Goal: Information Seeking & Learning: Learn about a topic

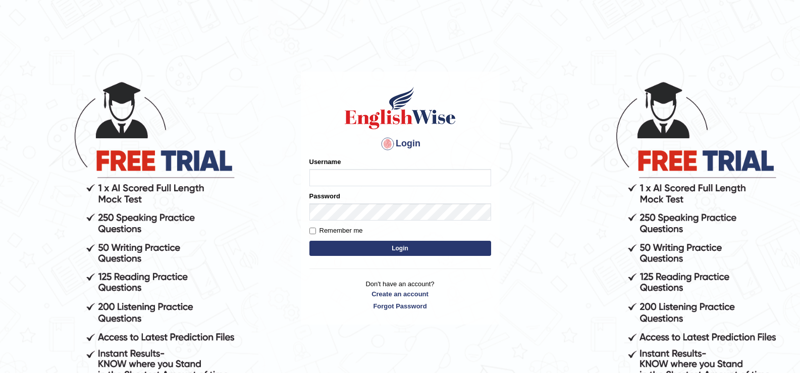
type input "Raomuhammad"
click at [312, 232] on input "Remember me" at bounding box center [312, 231] width 7 height 7
checkbox input "true"
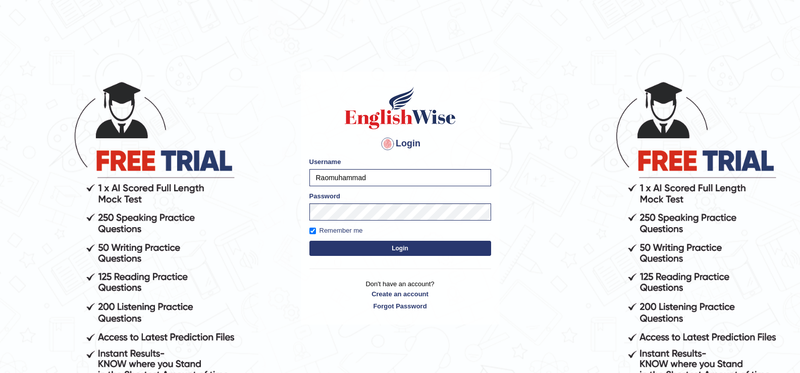
click at [359, 249] on button "Login" at bounding box center [400, 248] width 182 height 15
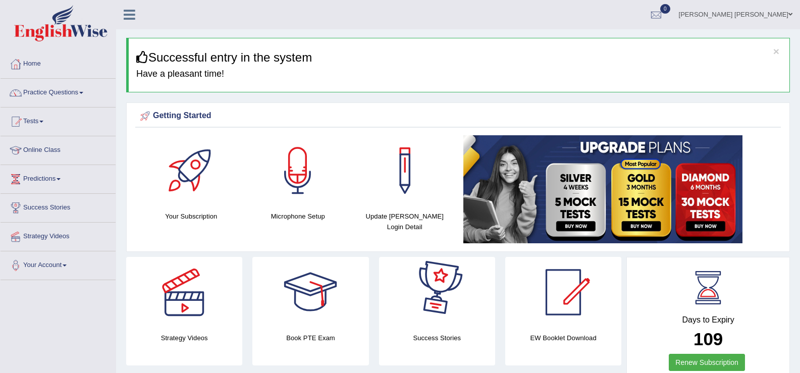
click at [291, 317] on div at bounding box center [310, 292] width 71 height 71
click at [57, 116] on link "Tests" at bounding box center [58, 119] width 115 height 25
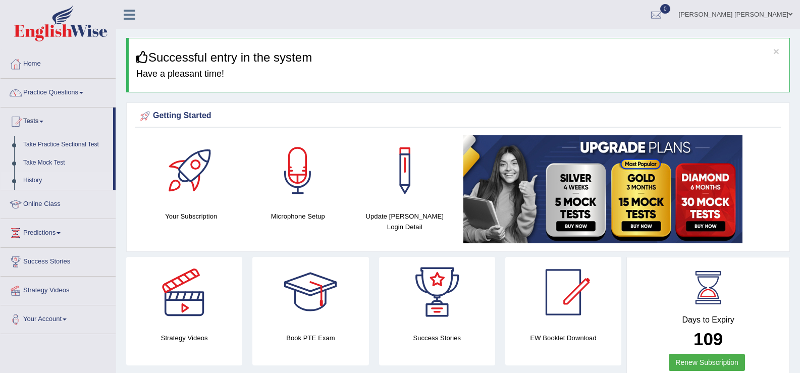
click at [45, 183] on link "History" at bounding box center [66, 181] width 94 height 18
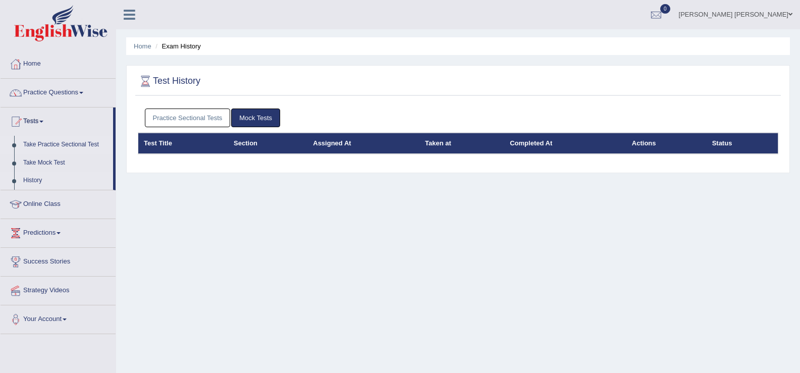
click at [39, 141] on link "Take Practice Sectional Test" at bounding box center [66, 145] width 94 height 18
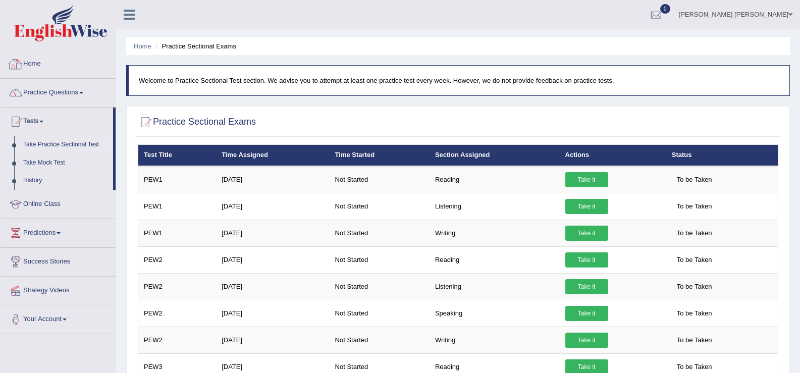
click at [58, 67] on link "Home" at bounding box center [58, 62] width 115 height 25
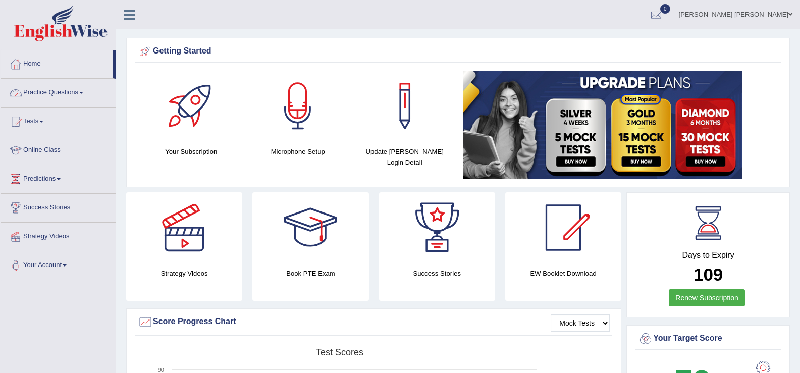
click at [67, 95] on link "Practice Questions" at bounding box center [58, 91] width 115 height 25
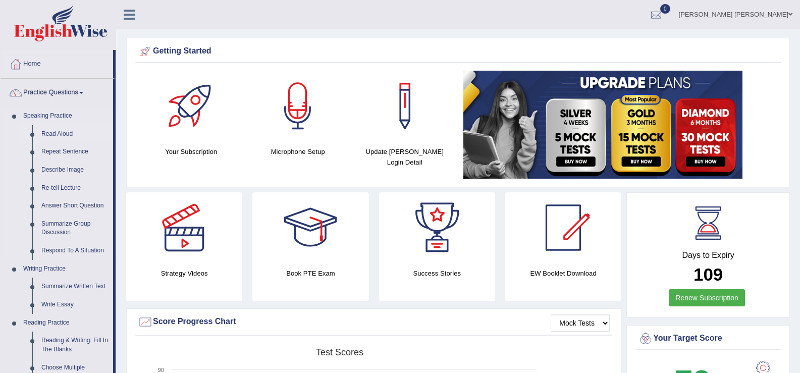
click at [68, 132] on link "Read Aloud" at bounding box center [75, 134] width 76 height 18
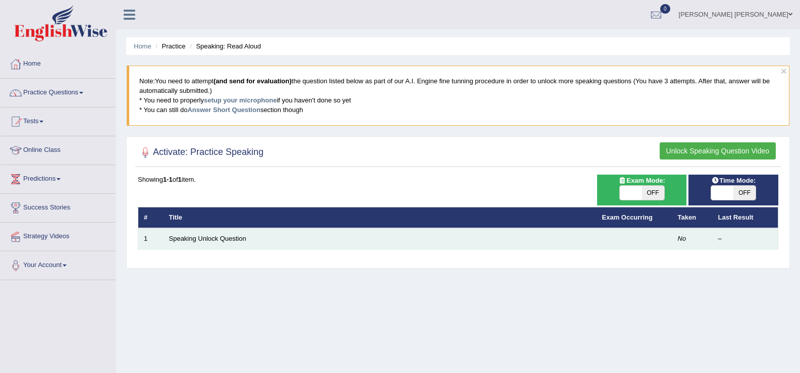
click at [444, 235] on td "Speaking Unlock Question" at bounding box center [380, 238] width 433 height 21
click at [688, 237] on td "No" at bounding box center [692, 238] width 40 height 21
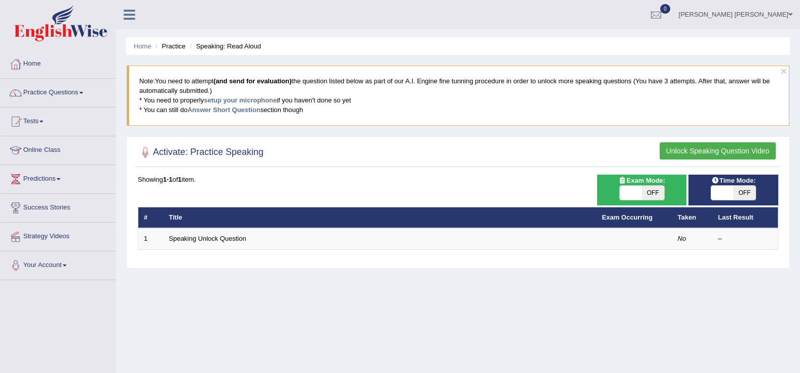
click at [731, 151] on button "Unlock Speaking Question Video" at bounding box center [718, 150] width 116 height 17
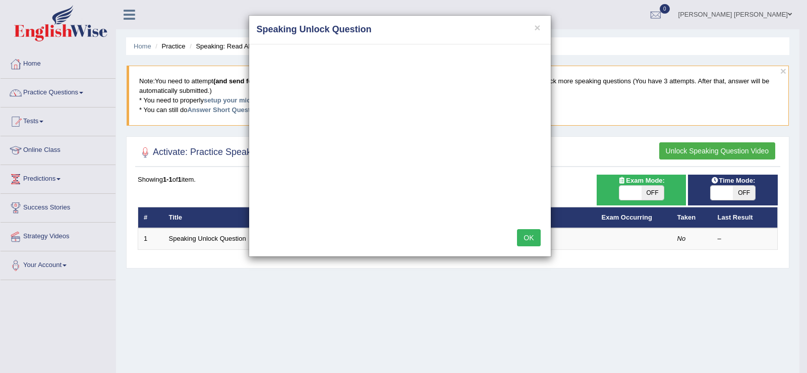
click at [532, 36] on h4 "Speaking Unlock Question" at bounding box center [400, 29] width 287 height 13
click at [540, 25] on button "×" at bounding box center [537, 27] width 6 height 11
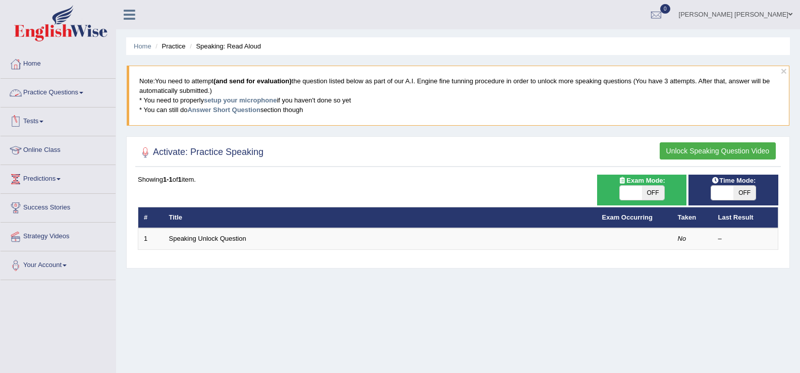
click at [82, 90] on link "Practice Questions" at bounding box center [58, 91] width 115 height 25
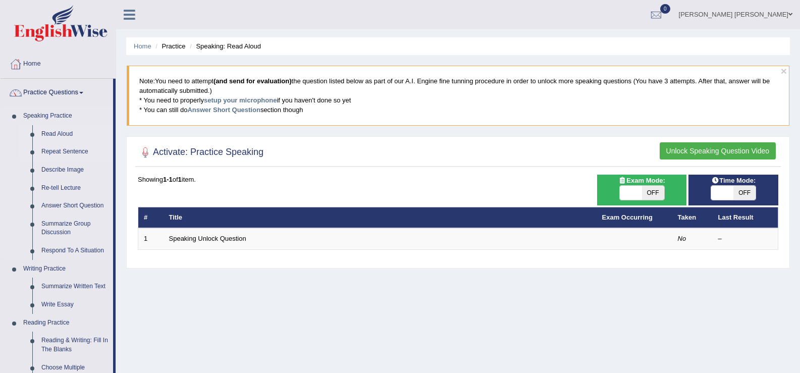
click at [72, 148] on link "Repeat Sentence" at bounding box center [75, 152] width 76 height 18
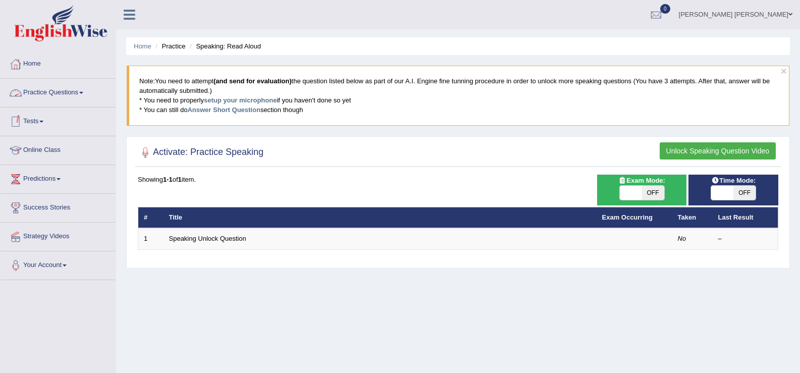
click at [66, 92] on link "Practice Questions" at bounding box center [58, 91] width 115 height 25
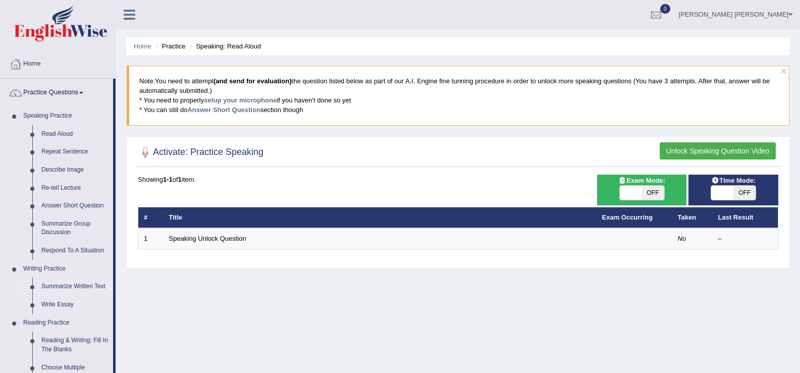
click at [89, 288] on link "Summarize Written Text" at bounding box center [75, 287] width 76 height 18
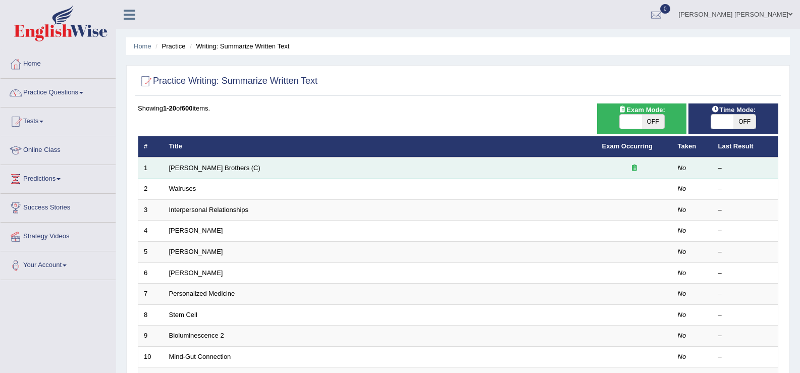
click at [627, 169] on div at bounding box center [634, 169] width 65 height 10
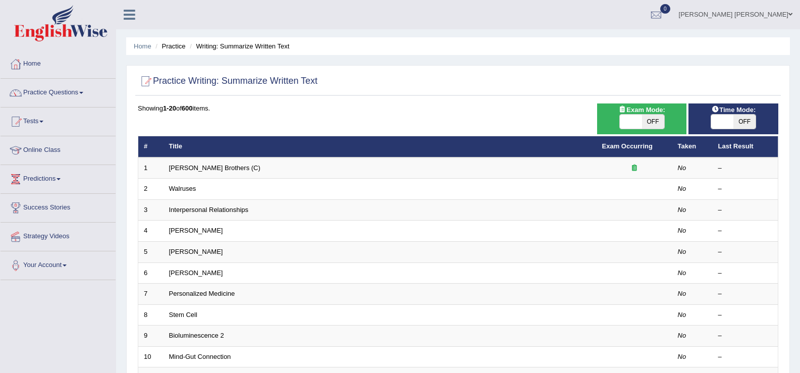
click at [699, 155] on th "Taken" at bounding box center [692, 146] width 40 height 21
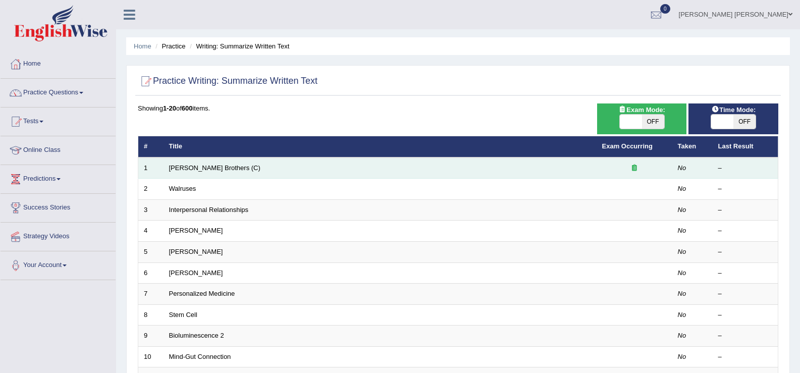
click at [713, 169] on td "–" at bounding box center [746, 167] width 66 height 21
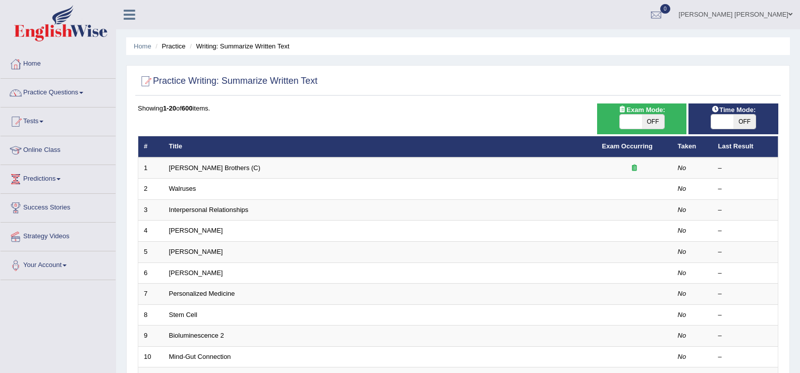
click at [658, 120] on span "OFF" at bounding box center [653, 122] width 22 height 14
checkbox input "true"
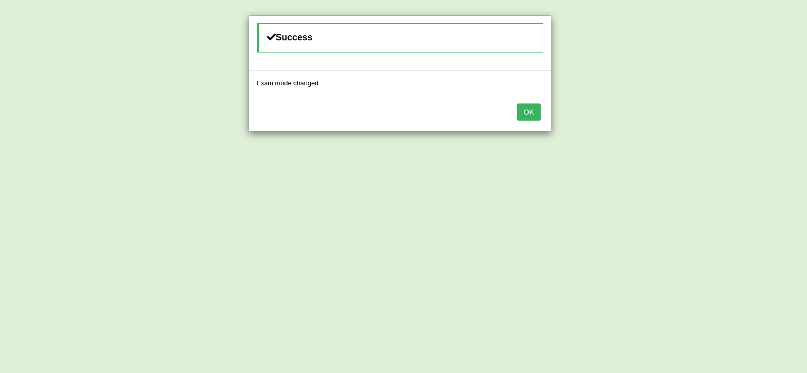
click at [537, 112] on button "OK" at bounding box center [528, 111] width 23 height 17
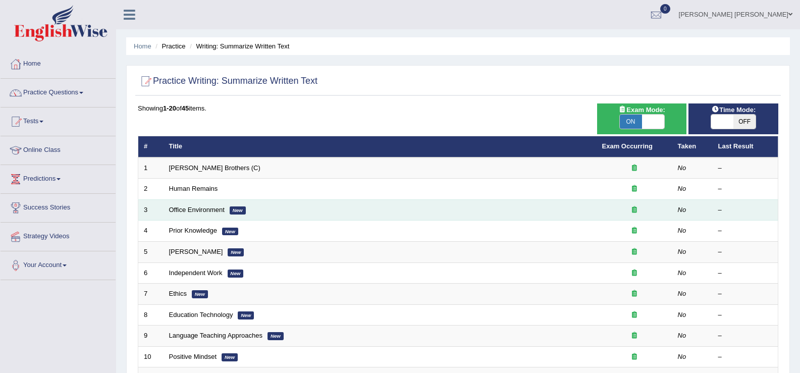
click at [447, 211] on td "Office Environment New" at bounding box center [380, 209] width 433 height 21
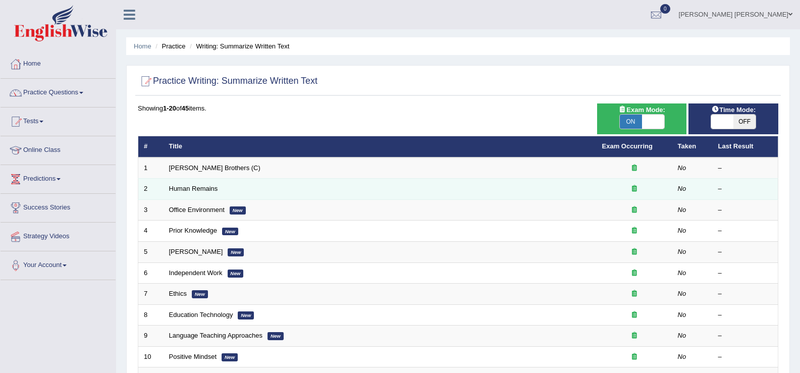
click at [482, 197] on td "Human Remains" at bounding box center [380, 189] width 433 height 21
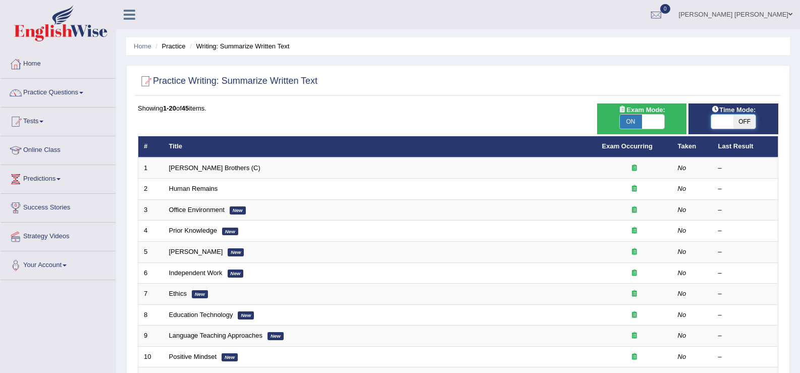
click at [724, 119] on span at bounding box center [722, 122] width 22 height 14
checkbox input "true"
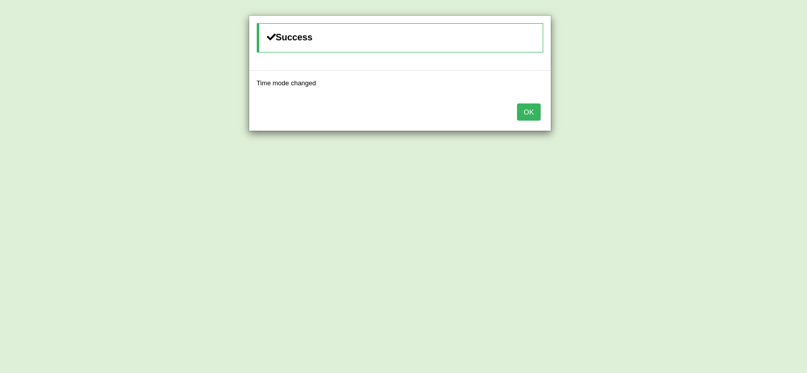
click at [526, 109] on button "OK" at bounding box center [528, 111] width 23 height 17
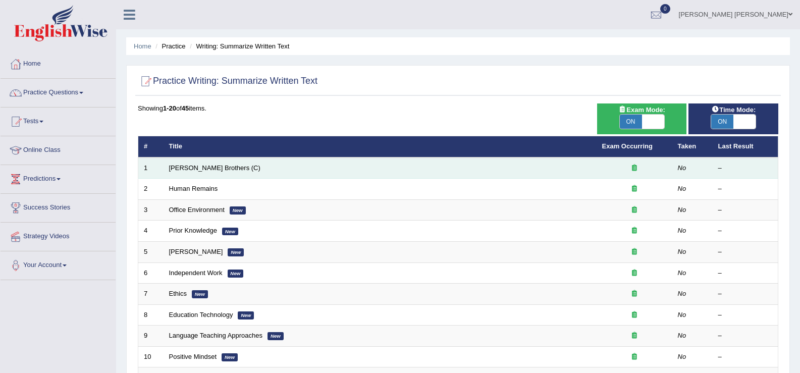
click at [679, 173] on td "No" at bounding box center [692, 167] width 40 height 21
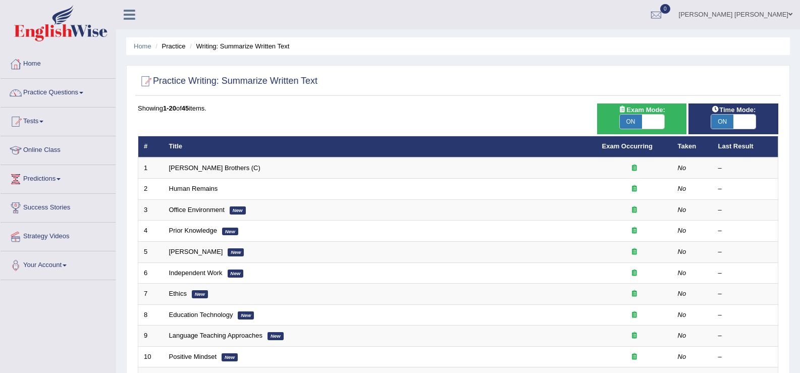
click at [46, 123] on link "Tests" at bounding box center [58, 119] width 115 height 25
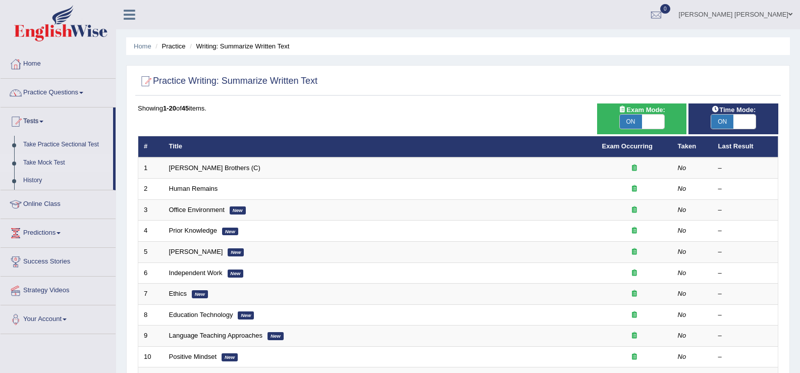
click at [60, 158] on link "Take Mock Test" at bounding box center [66, 163] width 94 height 18
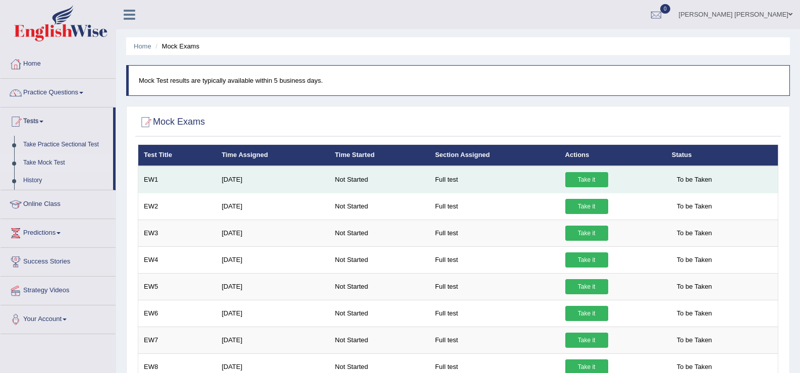
click at [579, 179] on link "Take it" at bounding box center [586, 179] width 43 height 15
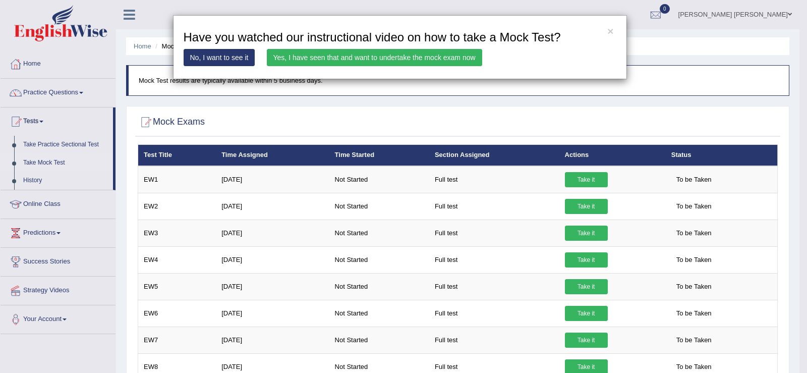
click at [237, 59] on link "No, I want to see it" at bounding box center [220, 57] width 72 height 17
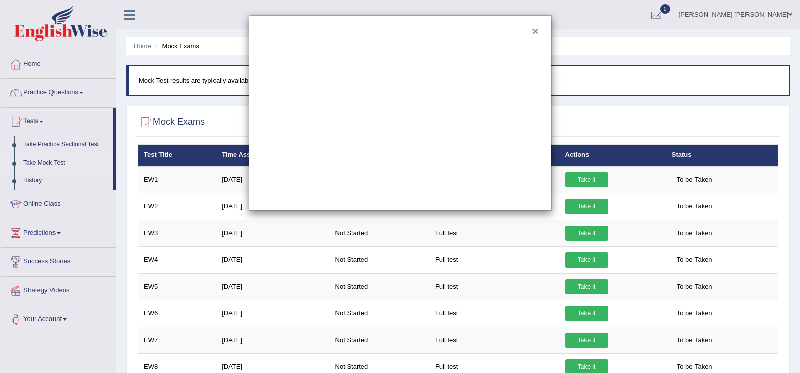
click at [536, 30] on button "×" at bounding box center [535, 31] width 6 height 11
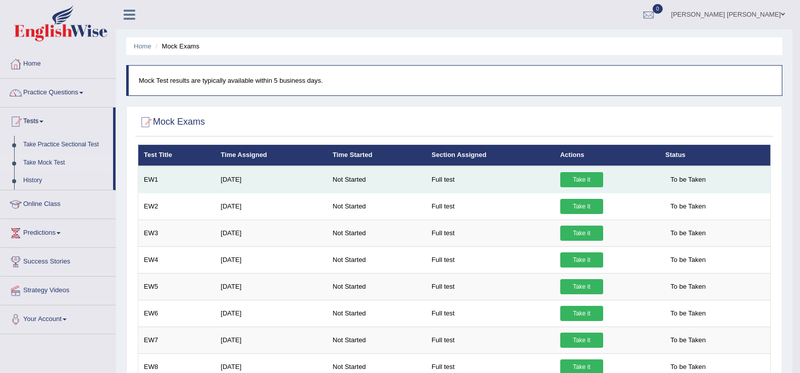
click at [686, 183] on span "To be Taken" at bounding box center [687, 179] width 45 height 15
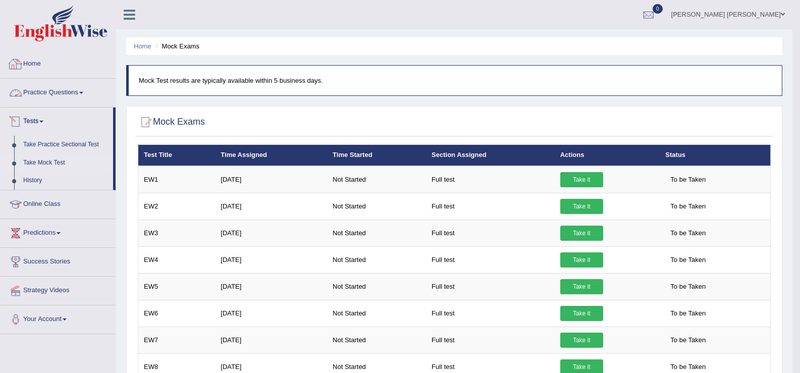
click at [56, 71] on link "Home" at bounding box center [58, 62] width 115 height 25
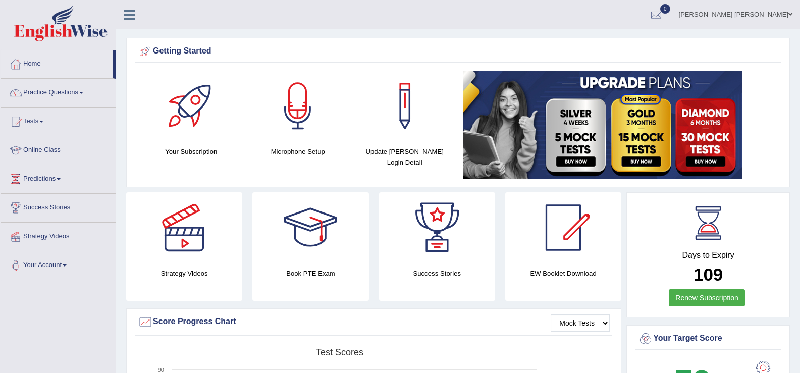
scroll to position [326, 0]
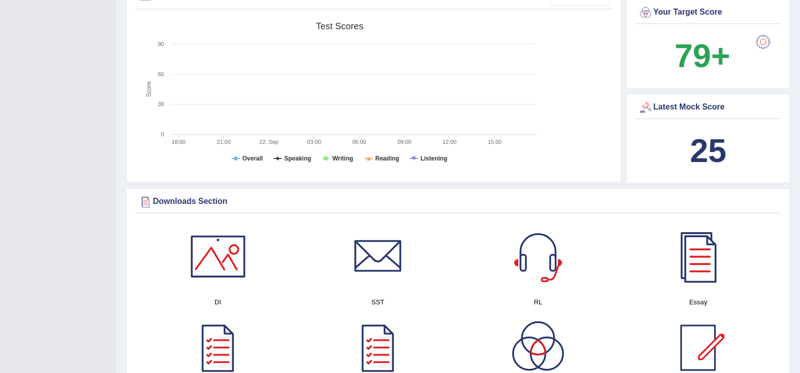
scroll to position [652, 0]
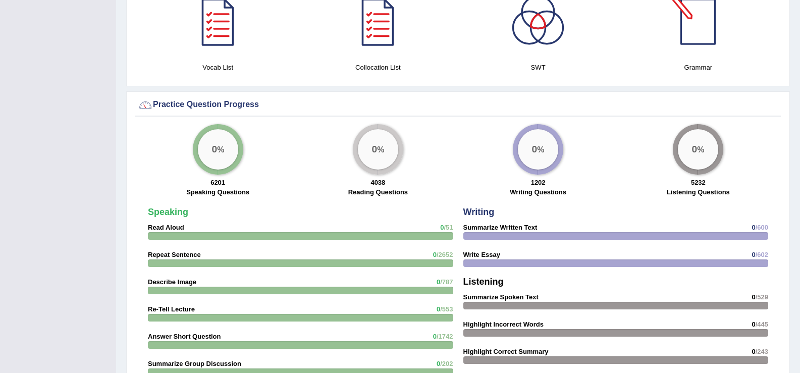
click at [703, 44] on div at bounding box center [698, 21] width 71 height 71
click at [380, 28] on div at bounding box center [378, 21] width 71 height 71
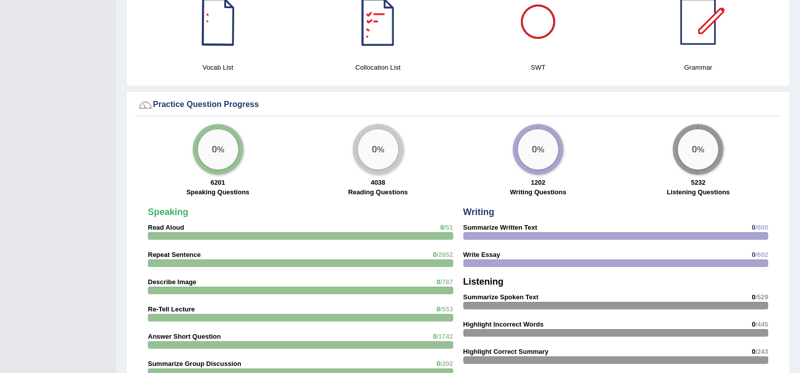
click at [225, 22] on div at bounding box center [218, 21] width 71 height 71
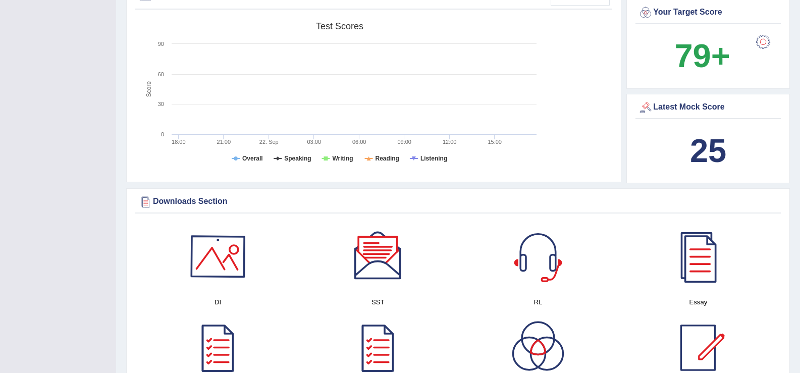
click at [247, 252] on div at bounding box center [218, 256] width 71 height 71
click at [699, 270] on div at bounding box center [698, 256] width 71 height 71
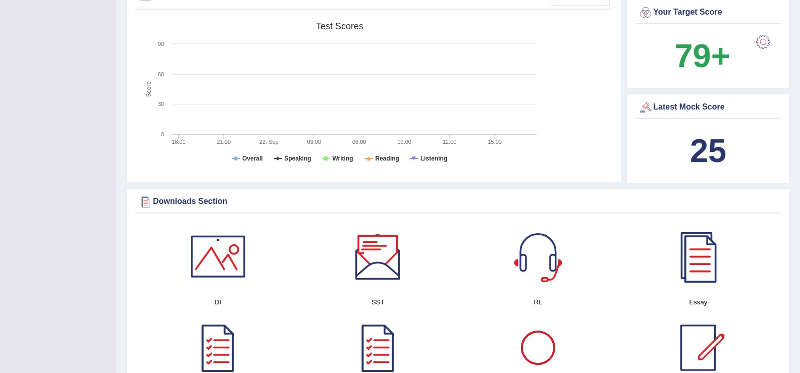
click at [386, 261] on div at bounding box center [378, 256] width 71 height 71
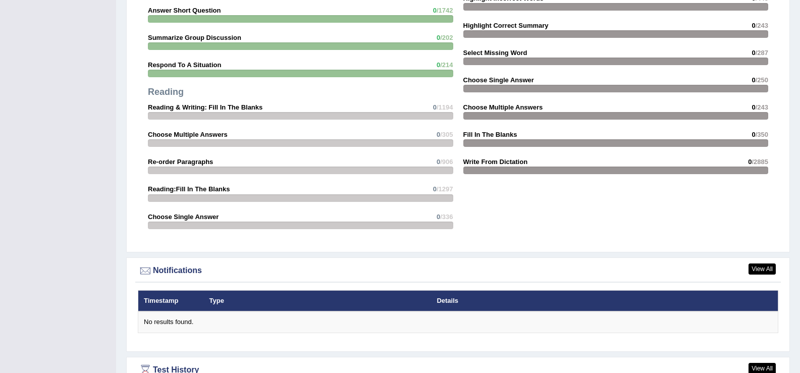
scroll to position [1095, 0]
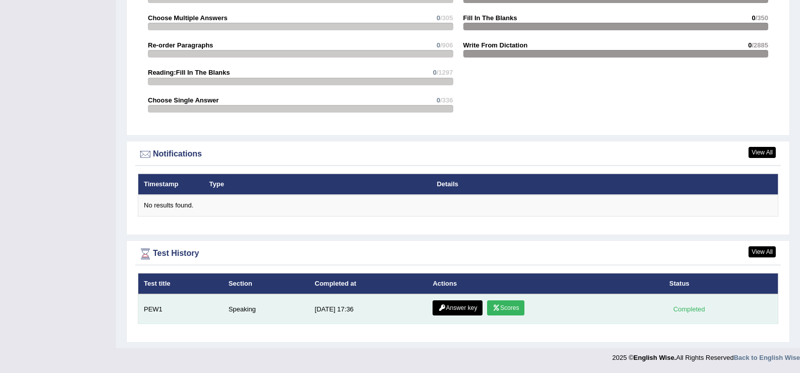
click at [502, 310] on link "Scores" at bounding box center [505, 307] width 37 height 15
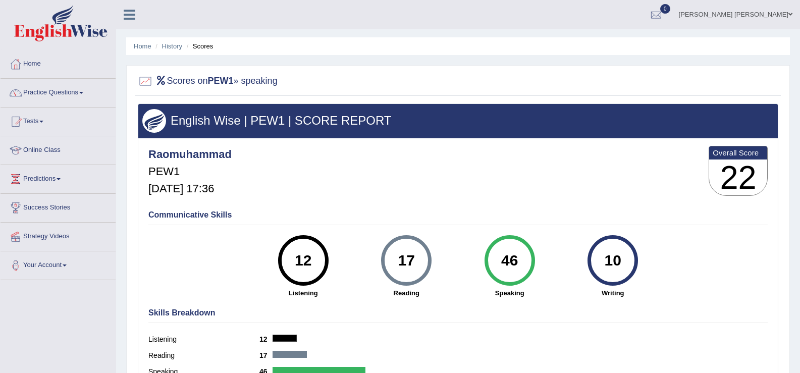
click at [793, 309] on div "Home History Scores Scores on PEW1 » speaking English Wise | PEW1 | SCORE REPOR…" at bounding box center [458, 252] width 684 height 505
click at [52, 151] on link "Online Class" at bounding box center [58, 148] width 115 height 25
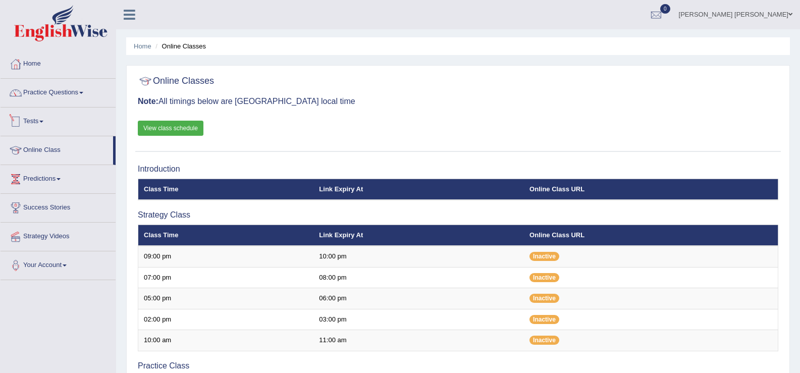
click at [61, 128] on link "Tests" at bounding box center [58, 119] width 115 height 25
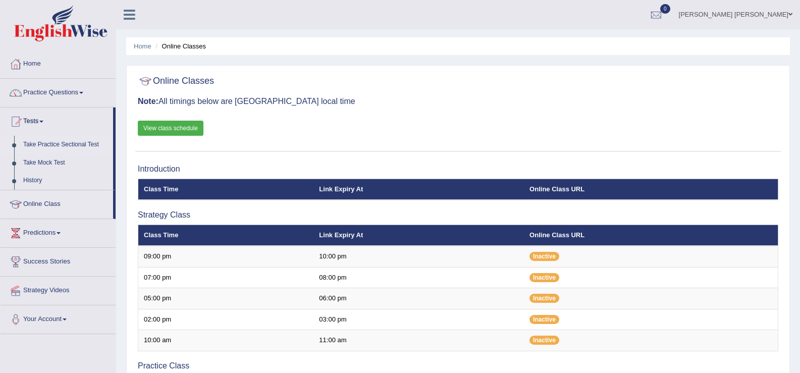
click at [80, 144] on link "Take Practice Sectional Test" at bounding box center [66, 145] width 94 height 18
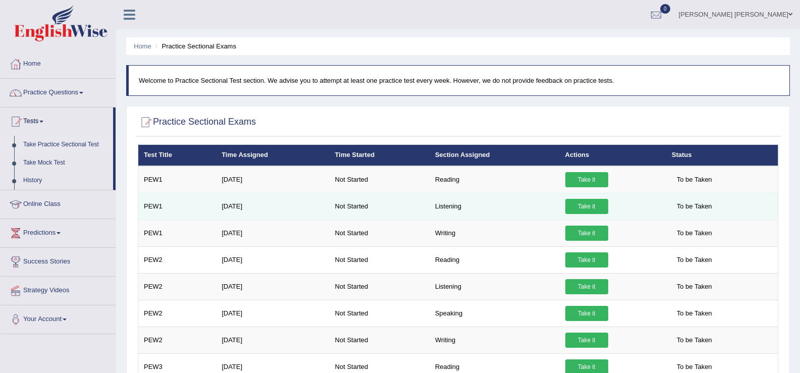
click at [599, 204] on link "Take it" at bounding box center [586, 206] width 43 height 15
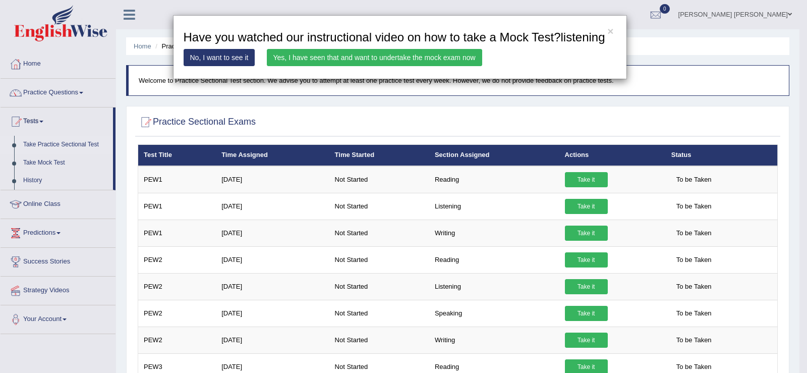
click at [470, 63] on link "Yes, I have seen that and want to undertake the mock exam now" at bounding box center [374, 57] width 215 height 17
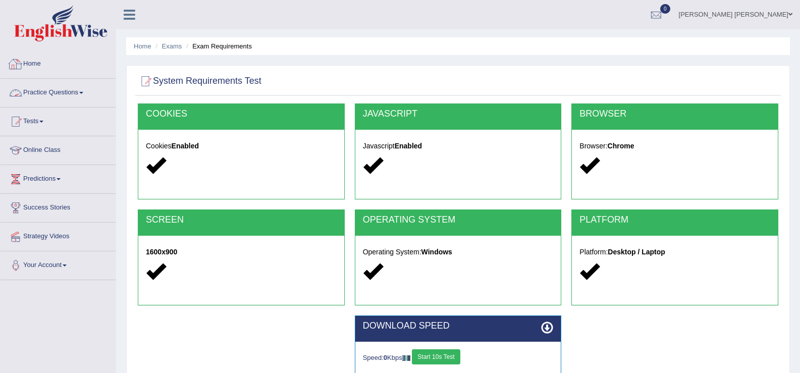
click at [56, 96] on link "Practice Questions" at bounding box center [58, 91] width 115 height 25
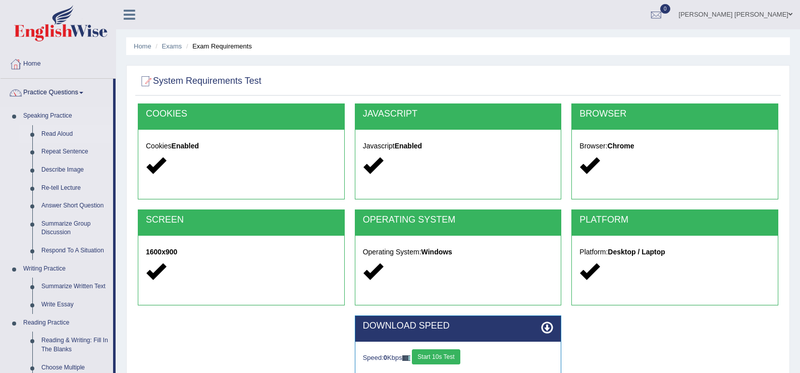
click at [60, 131] on link "Read Aloud" at bounding box center [75, 134] width 76 height 18
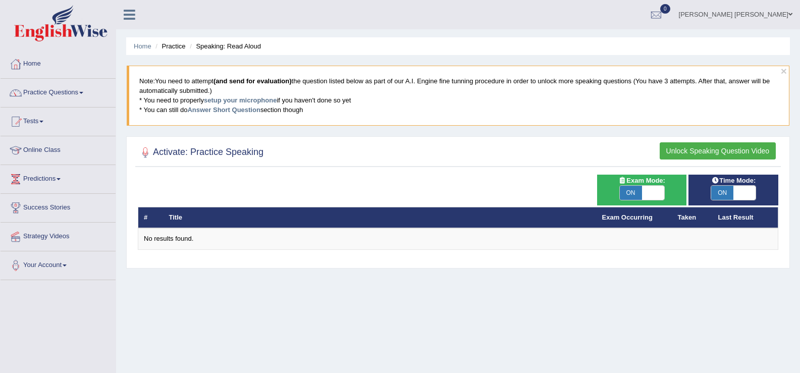
click at [718, 151] on button "Unlock Speaking Question Video" at bounding box center [718, 150] width 116 height 17
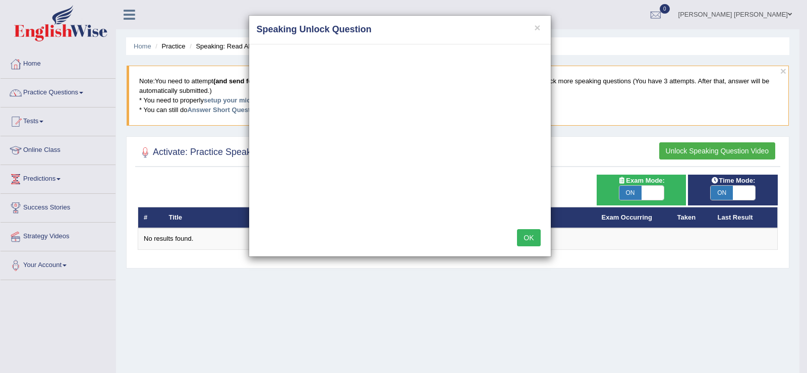
click at [540, 238] on button "OK" at bounding box center [528, 237] width 23 height 17
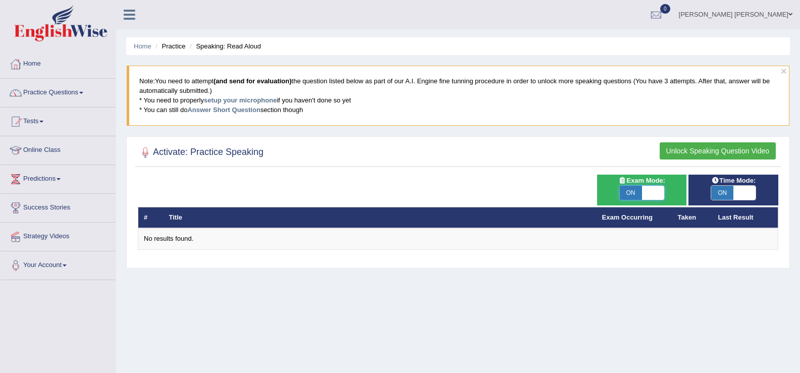
click at [657, 197] on span at bounding box center [653, 193] width 22 height 14
checkbox input "false"
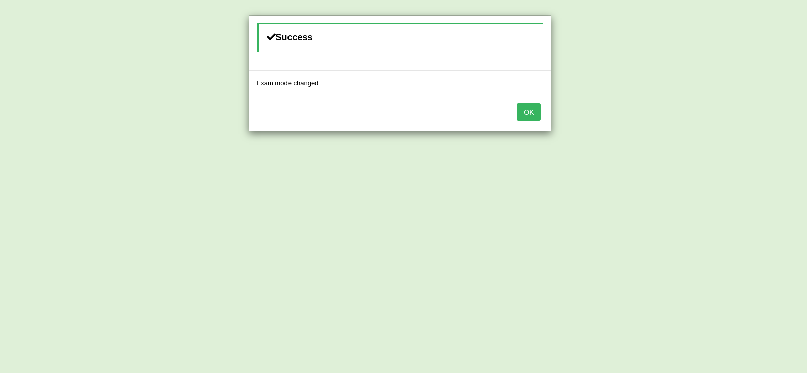
click at [528, 110] on button "OK" at bounding box center [528, 111] width 23 height 17
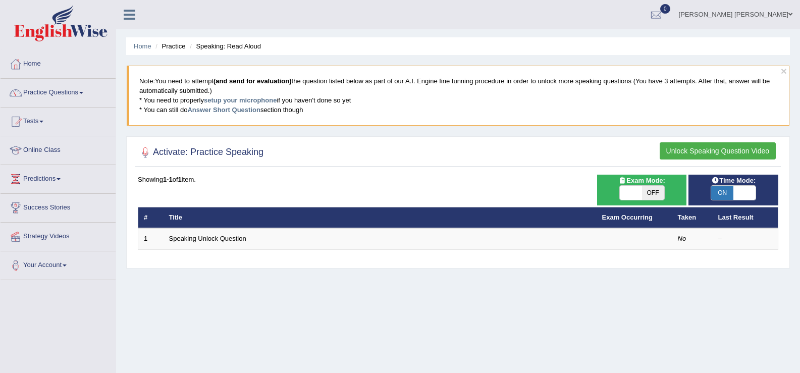
click at [748, 198] on span at bounding box center [744, 193] width 22 height 14
checkbox input "false"
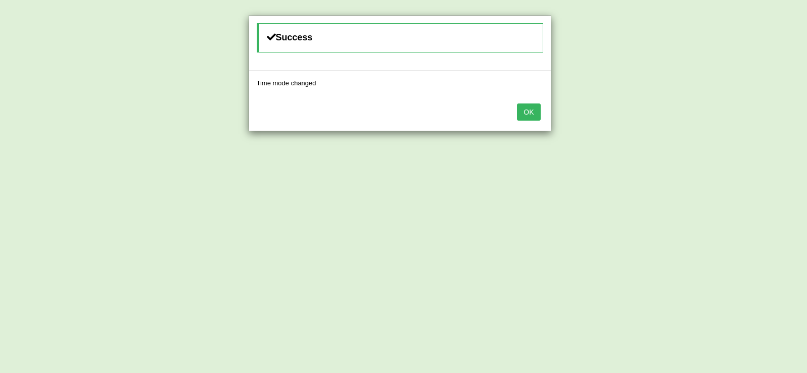
click at [536, 107] on button "OK" at bounding box center [528, 111] width 23 height 17
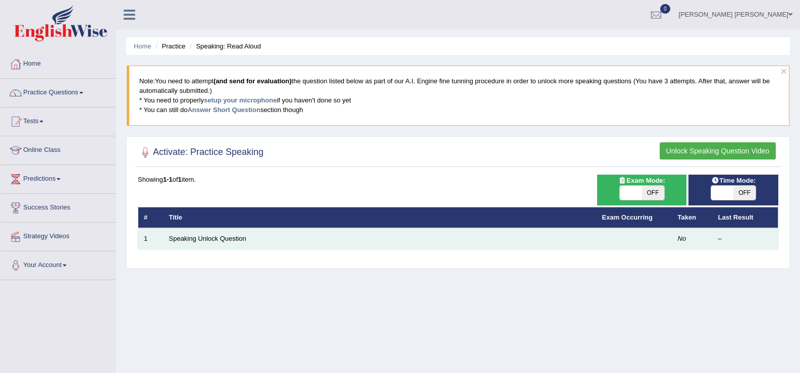
click at [296, 249] on td "Speaking Unlock Question" at bounding box center [380, 238] width 433 height 21
click at [303, 241] on td "Speaking Unlock Question" at bounding box center [380, 238] width 433 height 21
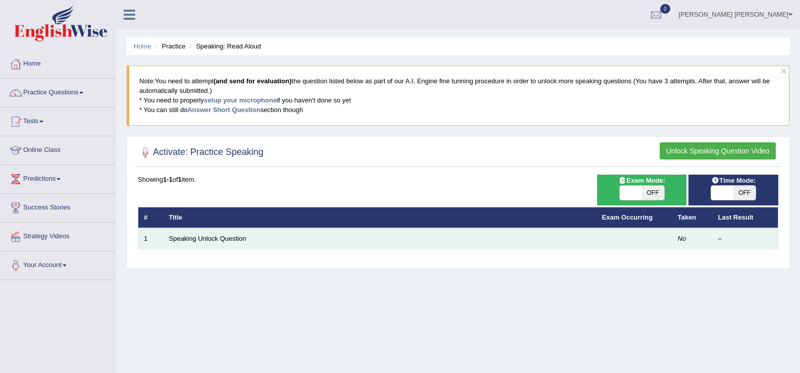
click at [303, 241] on td "Speaking Unlock Question" at bounding box center [380, 238] width 433 height 21
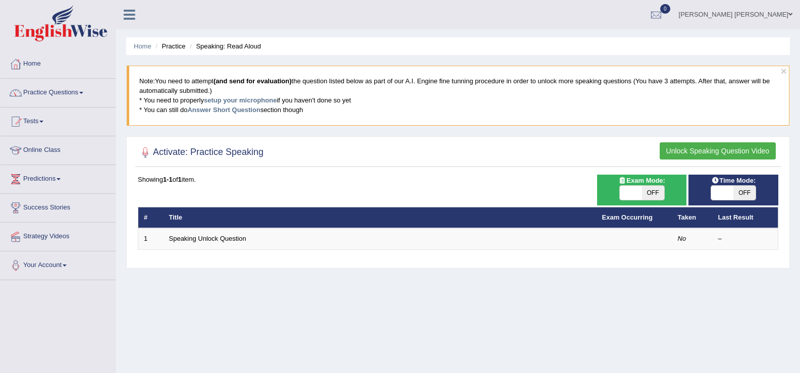
click at [330, 201] on div "Showing 1-1 of 1 item. # Title Exam Occurring Taken Last Result 1 Speaking Unlo…" at bounding box center [458, 212] width 640 height 75
click at [178, 45] on li "Practice" at bounding box center [169, 46] width 32 height 10
click at [213, 46] on li "Speaking: Read Aloud" at bounding box center [224, 46] width 74 height 10
click at [62, 127] on link "Tests" at bounding box center [58, 119] width 115 height 25
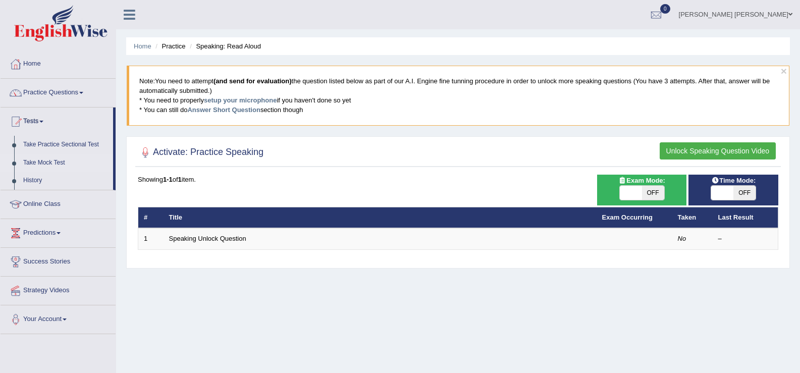
click at [57, 163] on link "Take Mock Test" at bounding box center [66, 163] width 94 height 18
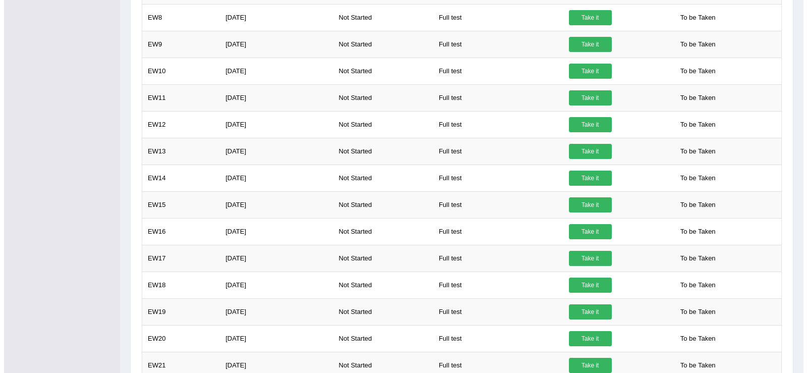
scroll to position [652, 0]
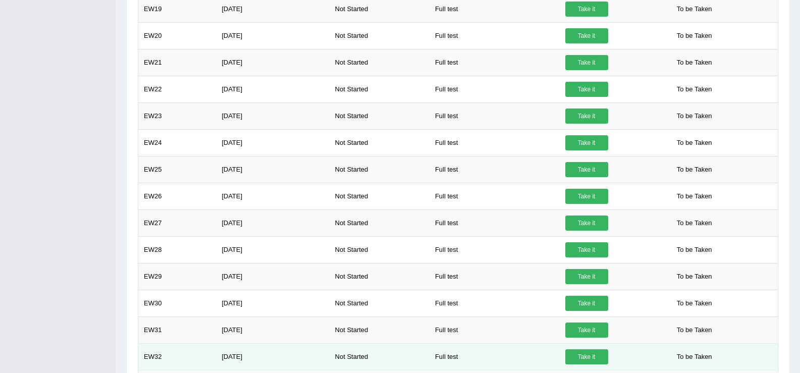
click at [584, 354] on link "Take it" at bounding box center [586, 356] width 43 height 15
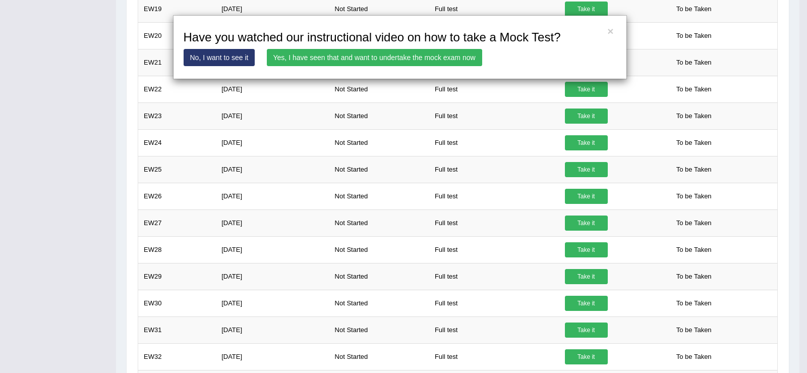
click at [407, 59] on link "Yes, I have seen that and want to undertake the mock exam now" at bounding box center [374, 57] width 215 height 17
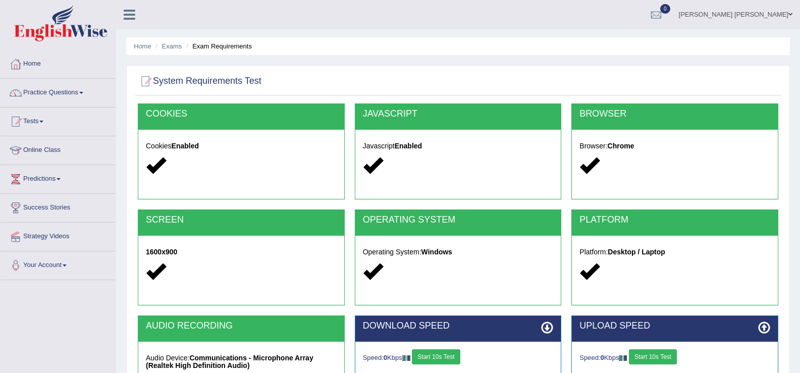
click at [799, 333] on div "Home Exams Exam Requirements System Requirements Test [GEOGRAPHIC_DATA] Cookies…" at bounding box center [458, 252] width 684 height 505
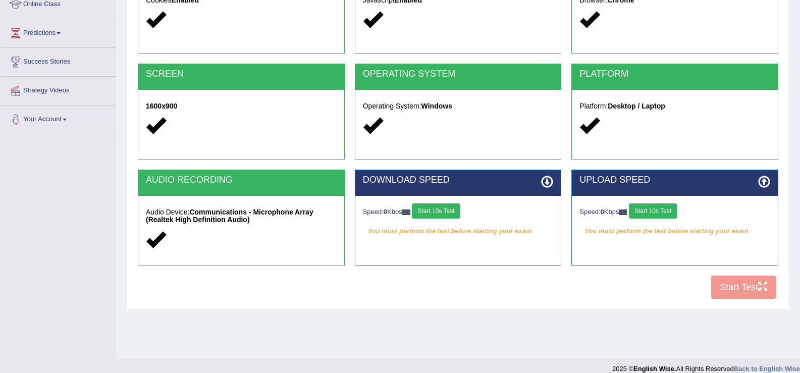
scroll to position [157, 0]
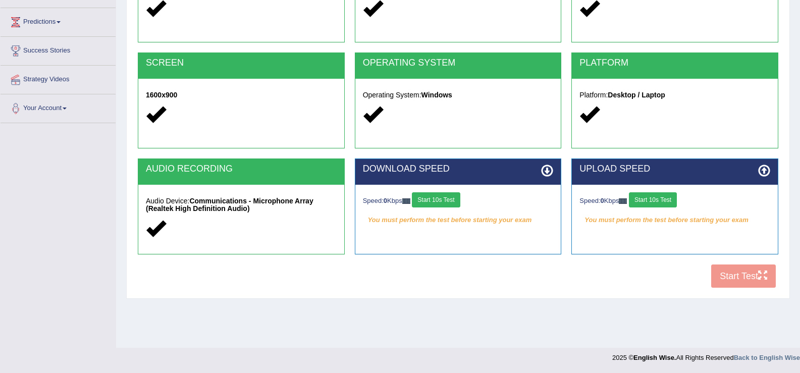
click at [747, 277] on div "COOKIES Cookies Enabled JAVASCRIPT Javascript Enabled BROWSER Browser: Chrome S…" at bounding box center [457, 120] width 645 height 347
click at [755, 274] on div "COOKIES Cookies Enabled JAVASCRIPT Javascript Enabled BROWSER Browser: Chrome S…" at bounding box center [457, 120] width 645 height 347
click at [452, 198] on button "Start 10s Test" at bounding box center [436, 199] width 48 height 15
click at [668, 200] on button "Start 10s Test" at bounding box center [653, 199] width 48 height 15
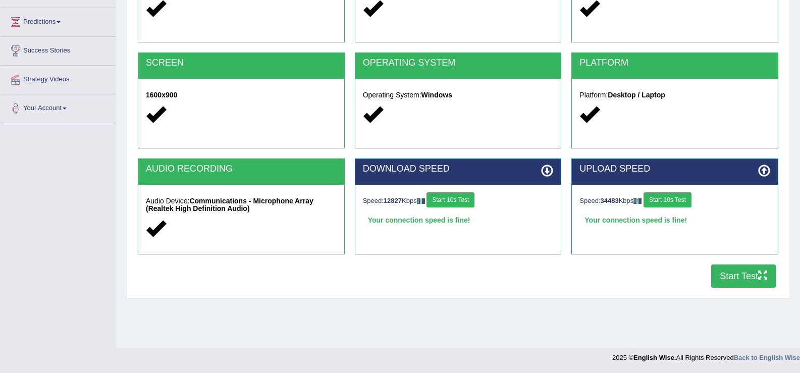
drag, startPoint x: 697, startPoint y: 203, endPoint x: 691, endPoint y: 201, distance: 6.2
click at [691, 201] on div "Speed: 34483 Kbps Start 10s Test" at bounding box center [674, 201] width 191 height 18
click at [691, 201] on button "Start 10s Test" at bounding box center [667, 199] width 48 height 15
